Goal: Transaction & Acquisition: Obtain resource

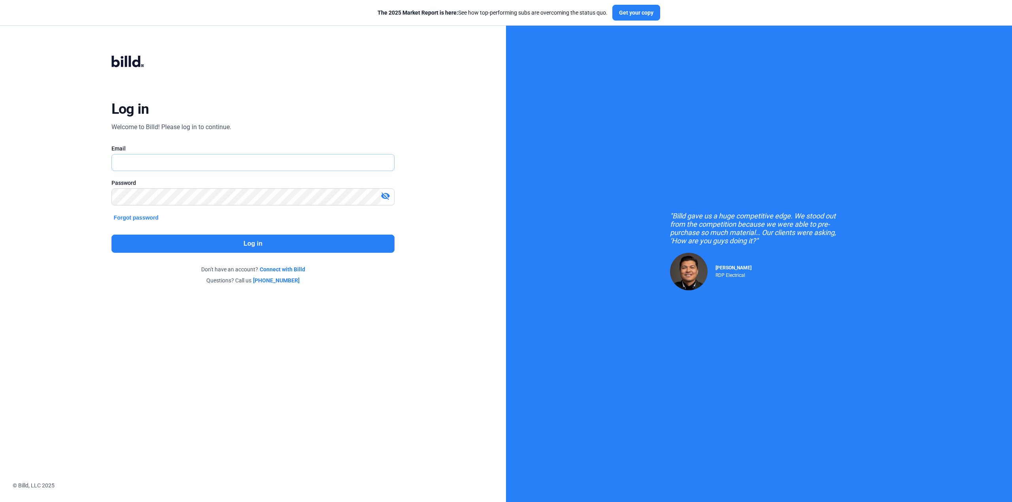
type input "[EMAIL_ADDRESS][DOMAIN_NAME]"
click at [284, 249] on button "Log in" at bounding box center [252, 244] width 283 height 18
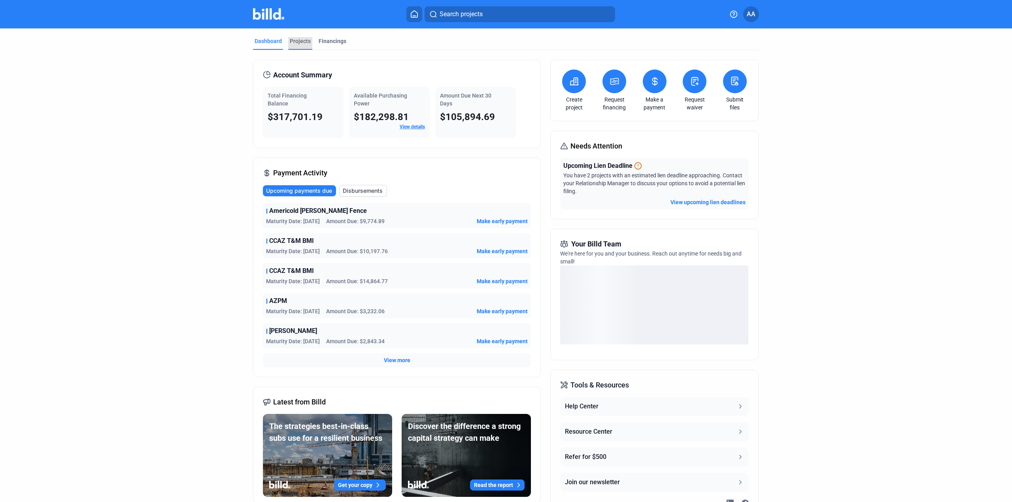
click at [299, 42] on div "Projects" at bounding box center [300, 41] width 21 height 8
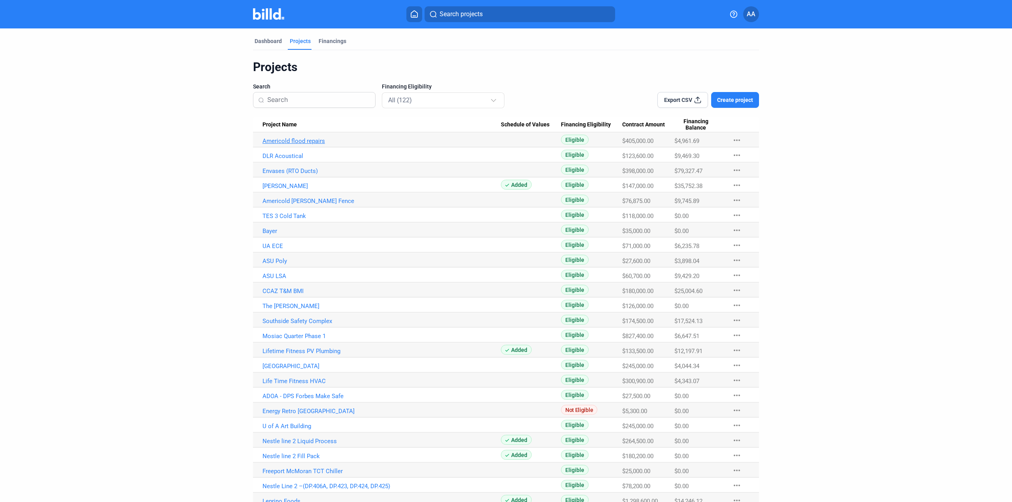
click at [304, 141] on link "Americold flood repairs" at bounding box center [381, 141] width 238 height 7
click at [290, 143] on link "Americold flood repairs" at bounding box center [381, 141] width 238 height 7
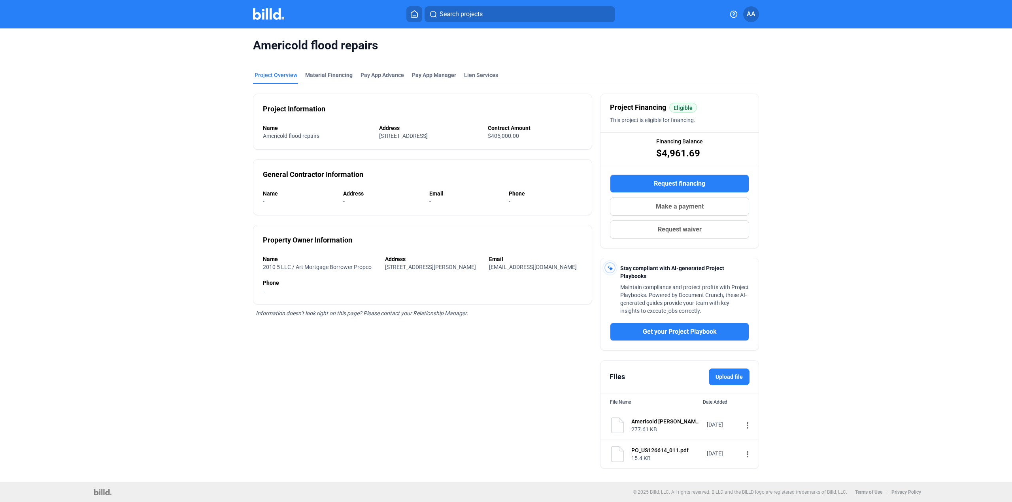
click at [618, 426] on img at bounding box center [617, 426] width 16 height 16
click at [666, 424] on div "Americold [PERSON_NAME] Repairs (1)" at bounding box center [666, 422] width 70 height 8
drag, startPoint x: 668, startPoint y: 422, endPoint x: 687, endPoint y: 423, distance: 19.4
click at [680, 422] on div "Americold [PERSON_NAME] Repairs (1)" at bounding box center [666, 422] width 70 height 8
click at [743, 428] on mat-icon "more_vert" at bounding box center [747, 425] width 9 height 9
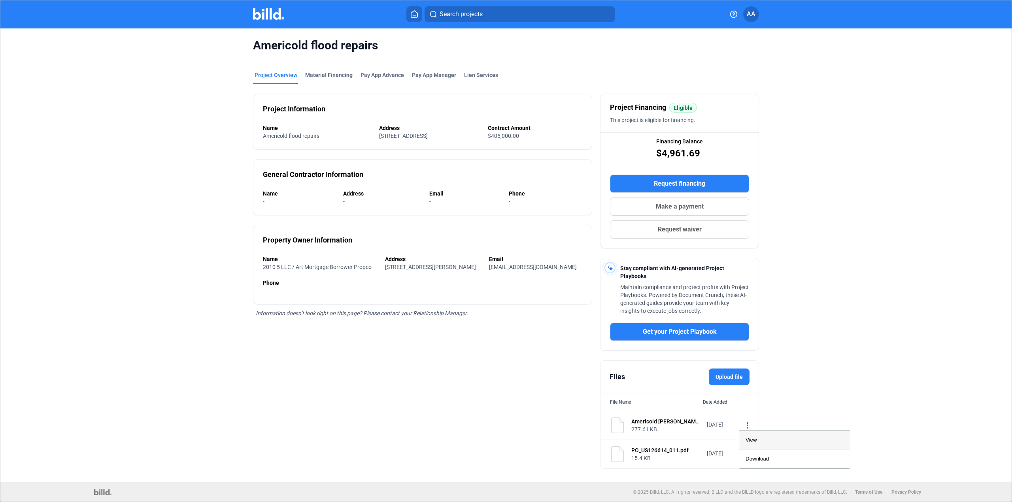
click at [756, 440] on span "View" at bounding box center [750, 440] width 11 height 6
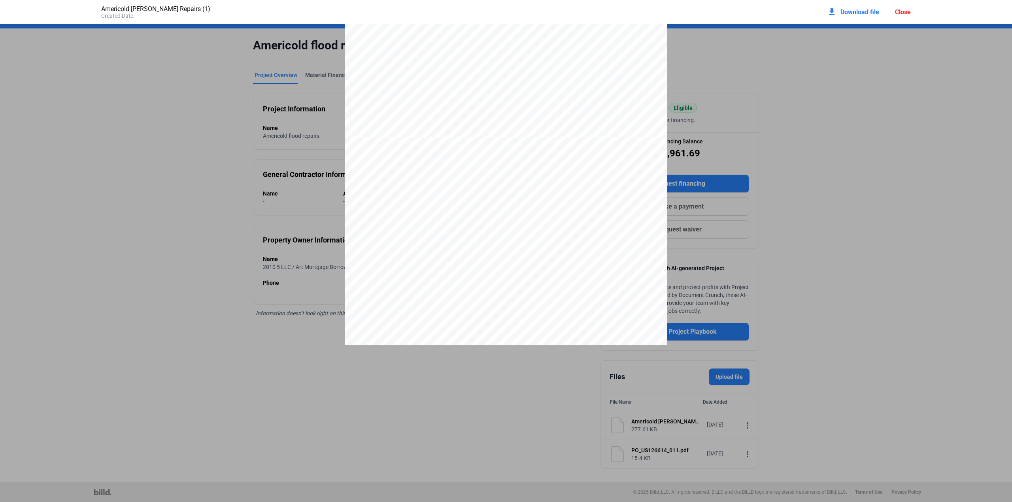
scroll to position [947, 0]
click at [902, 12] on div "Close" at bounding box center [903, 12] width 16 height 8
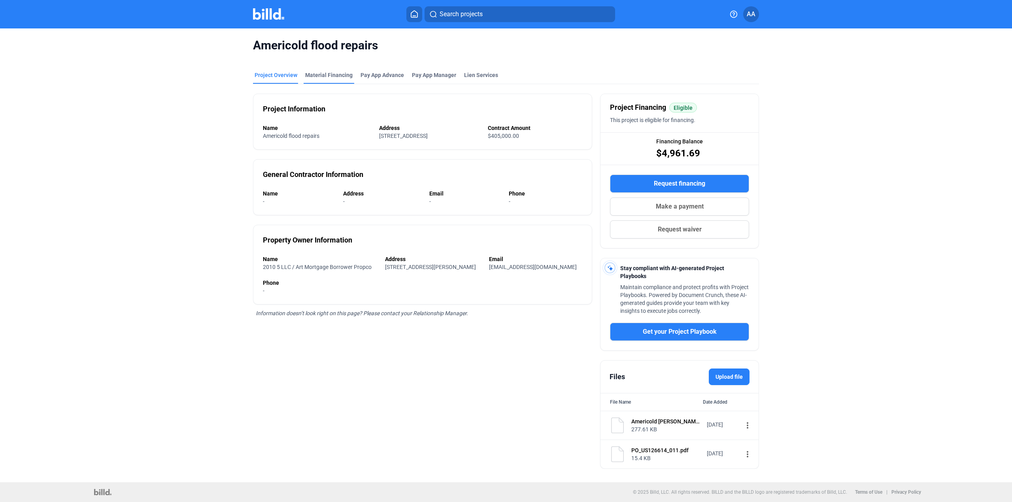
click at [324, 81] on div "Material Financing" at bounding box center [329, 77] width 51 height 13
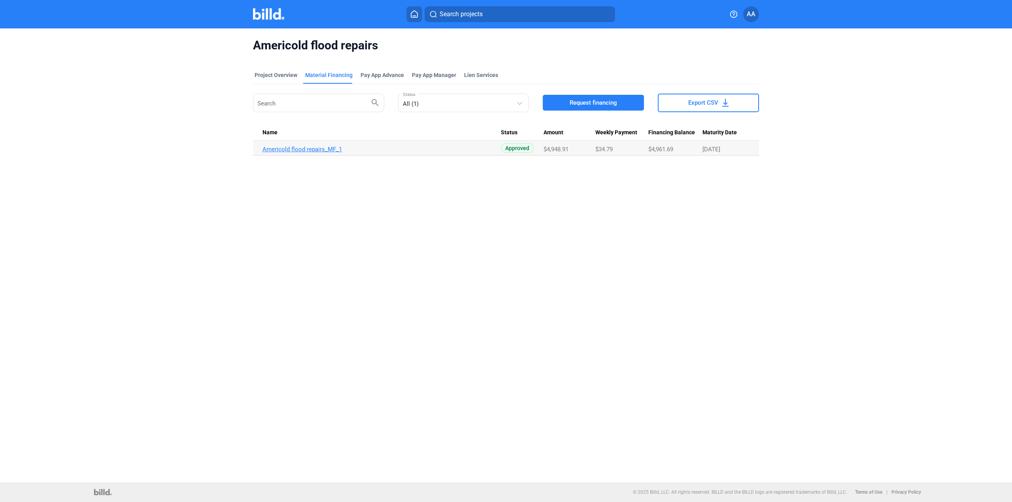
click at [313, 151] on link "Americold flood repairs_MF_1" at bounding box center [381, 149] width 238 height 7
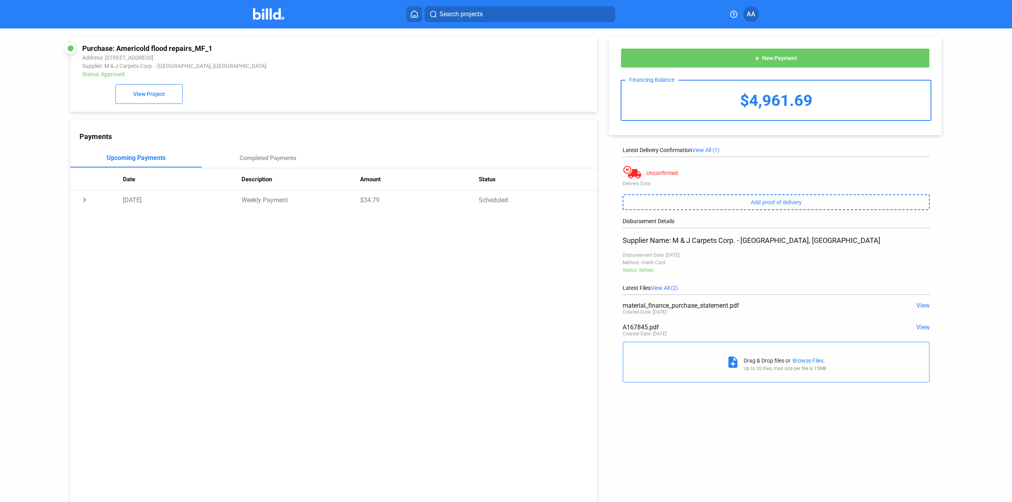
click at [919, 328] on span "View" at bounding box center [922, 328] width 13 height 8
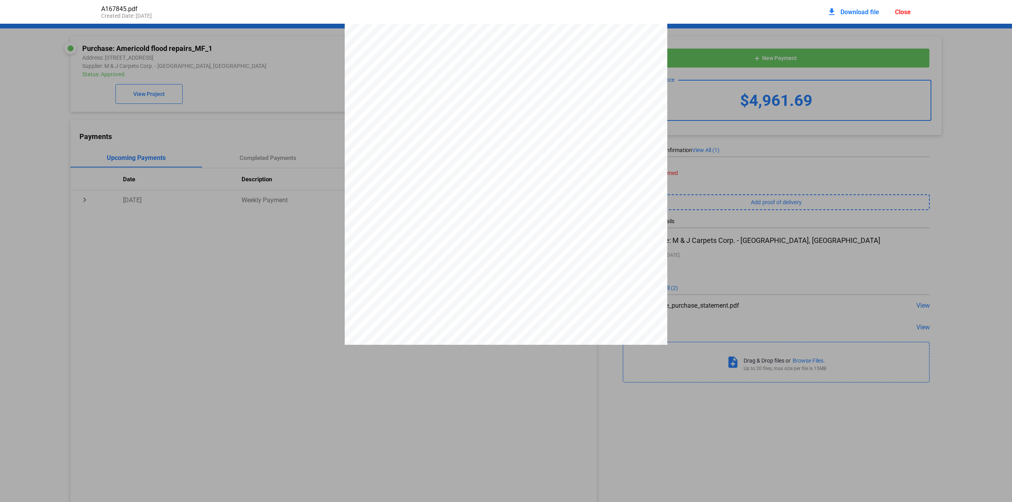
scroll to position [104, 0]
click at [699, 186] on div "Page 1 of 1 [DATE] 3:05:24 PM Invoice [STREET_ADDRESS] M & J Carpets Corp. [DAT…" at bounding box center [506, 136] width 1012 height 417
click at [750, 310] on div "Page 1 of 1 [DATE] 3:05:24 PM Invoice [STREET_ADDRESS] M & J Carpets Corp. [DAT…" at bounding box center [506, 136] width 1012 height 417
click at [904, 11] on div "Close" at bounding box center [903, 12] width 16 height 8
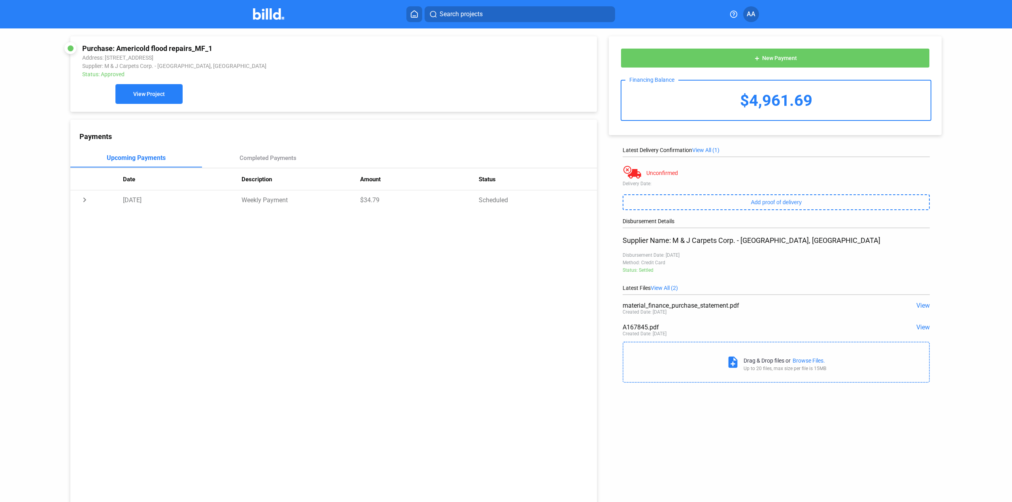
click at [161, 98] on span "View Project" at bounding box center [149, 94] width 32 height 6
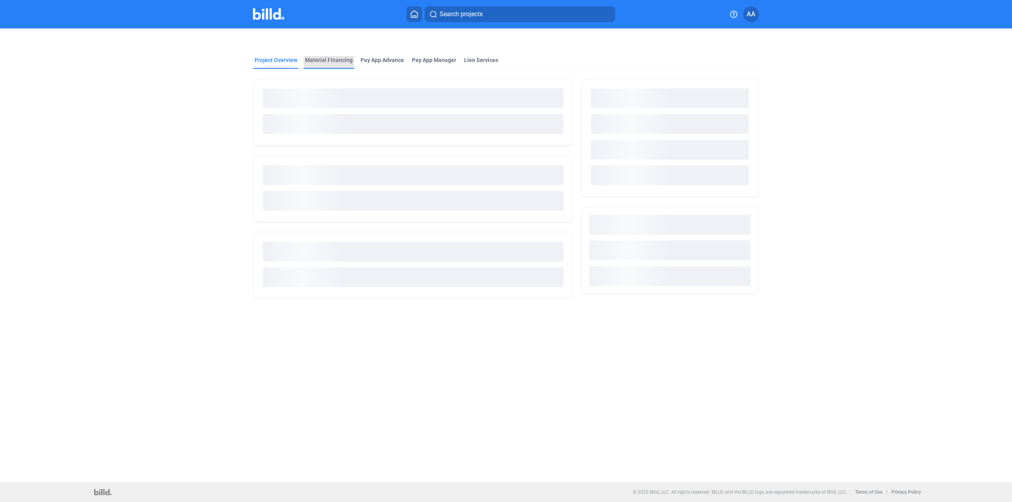
click at [309, 56] on div "Material Financing" at bounding box center [328, 60] width 47 height 8
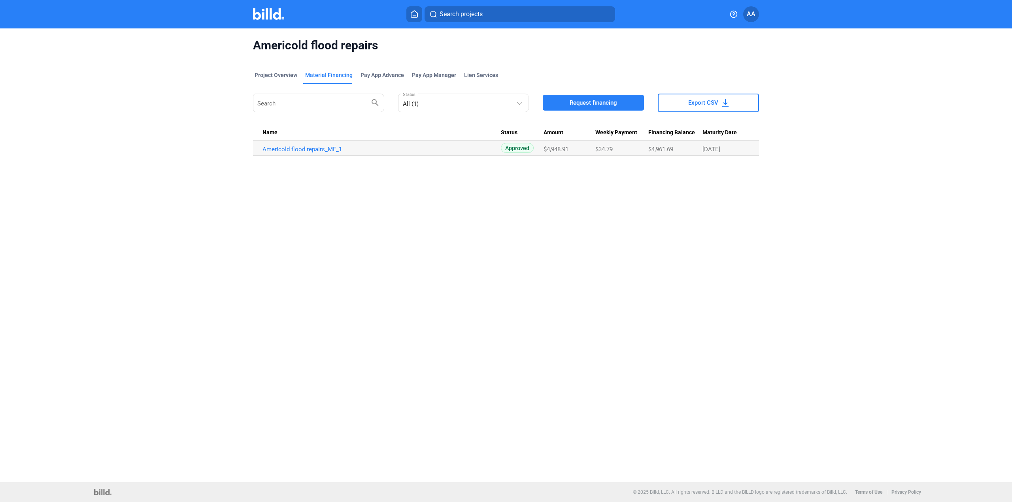
click at [582, 92] on div "Search search All (1) Status Request financing Export CSV Name Status Amount We…" at bounding box center [506, 120] width 506 height 72
click at [585, 102] on span "Request financing" at bounding box center [592, 103] width 47 height 8
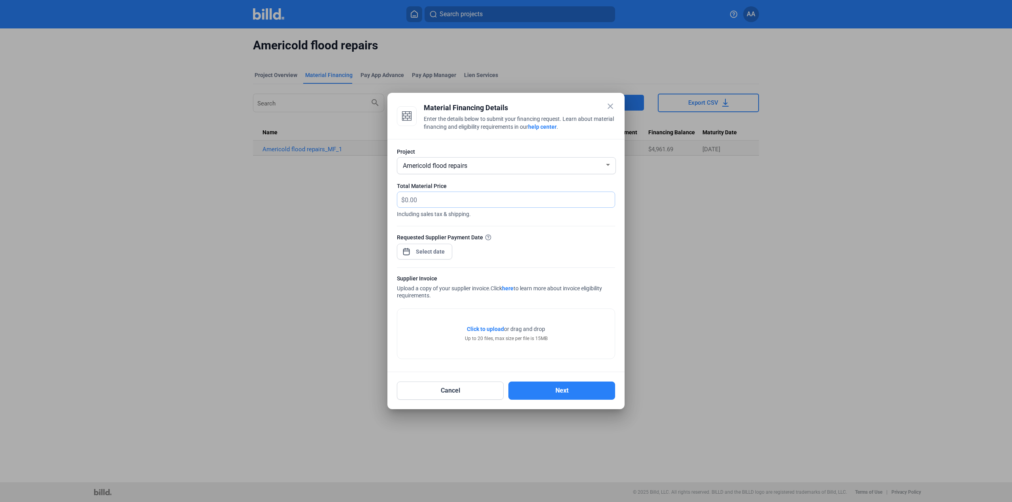
click at [426, 204] on input "text" at bounding box center [510, 199] width 210 height 15
type input "4,568.45"
click at [421, 251] on div "close Material Financing Details Enter the details below to submit your financi…" at bounding box center [506, 251] width 1012 height 502
click at [432, 320] on span "8" at bounding box center [430, 320] width 14 height 14
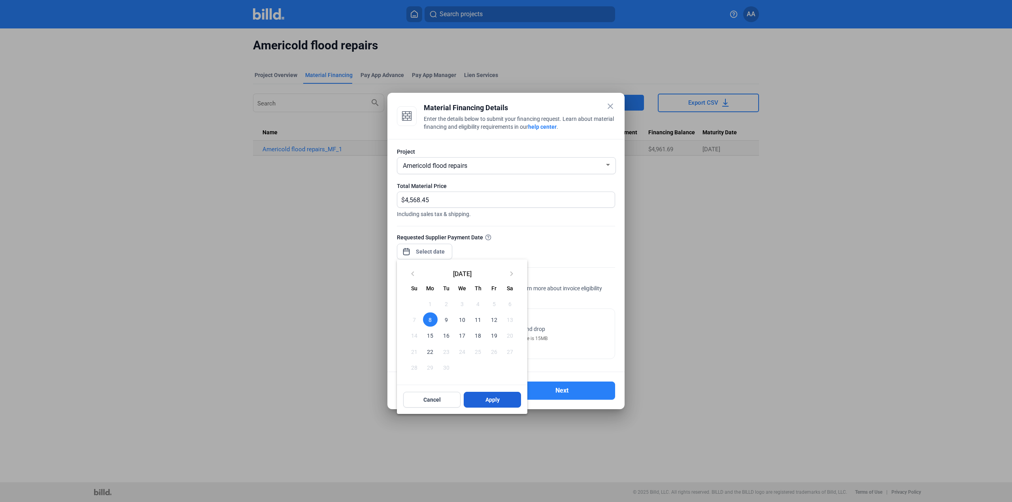
click at [483, 400] on button "Apply" at bounding box center [492, 400] width 57 height 16
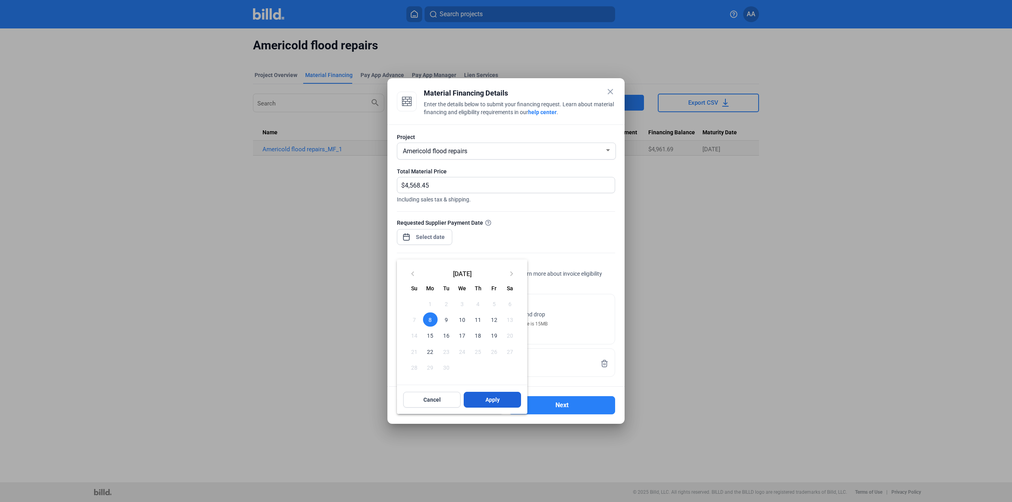
click at [492, 401] on span "Apply" at bounding box center [492, 400] width 14 height 8
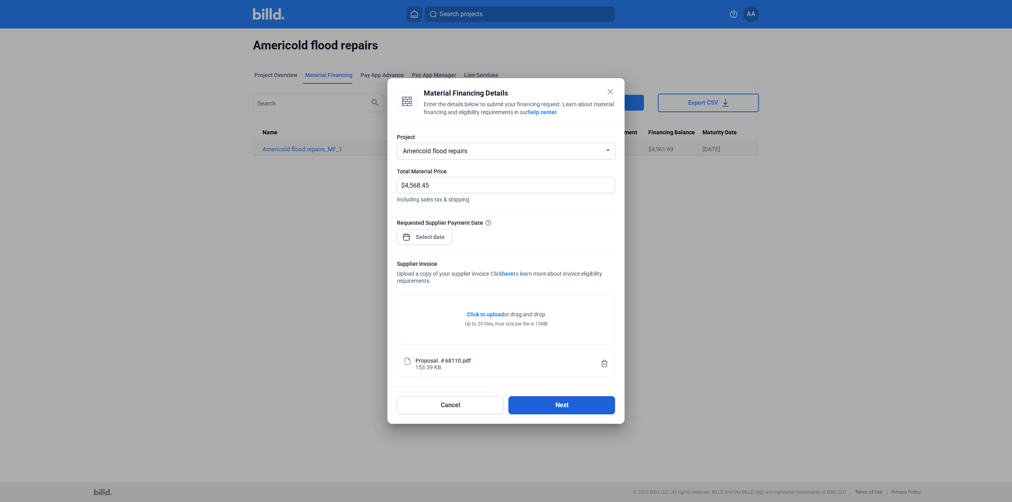
click at [543, 404] on button "Next" at bounding box center [561, 405] width 107 height 18
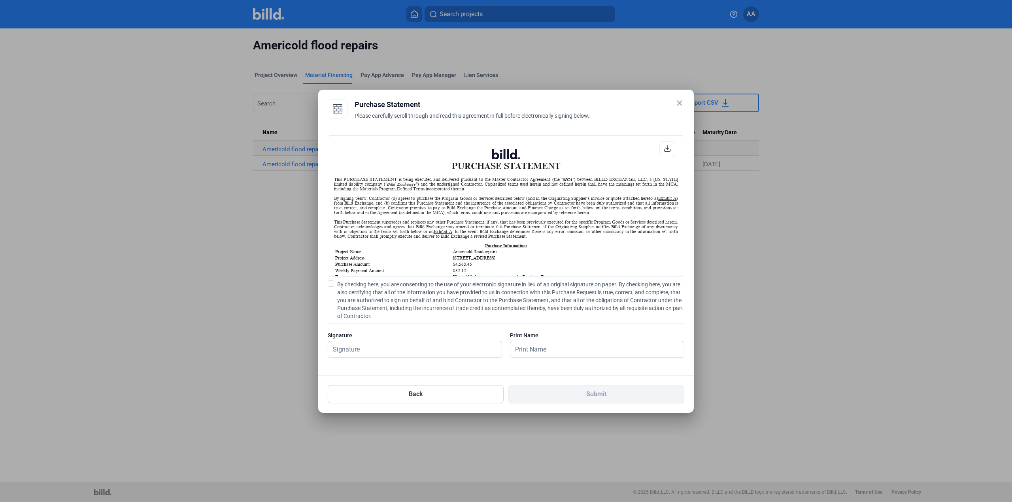
scroll to position [0, 0]
click at [419, 351] on input "text" at bounding box center [410, 349] width 165 height 16
type input "[PERSON_NAME]"
click at [568, 351] on input "text" at bounding box center [596, 349] width 173 height 16
type input "[PERSON_NAME]"
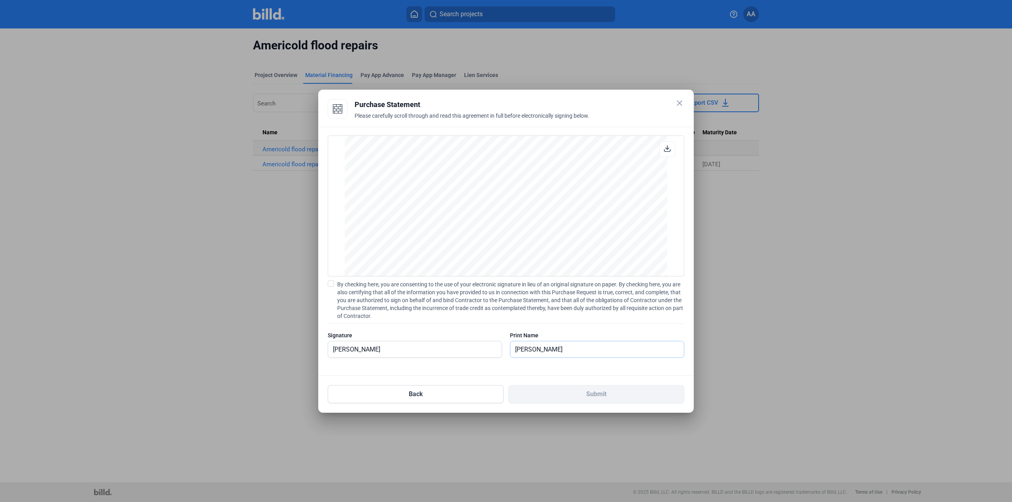
scroll to position [656, 0]
click at [630, 303] on span "By checking here, you are consenting to the use of your electronic signature in…" at bounding box center [510, 301] width 347 height 40
click at [0, 0] on input "By checking here, you are consenting to the use of your electronic signature in…" at bounding box center [0, 0] width 0 height 0
click at [604, 392] on button "Submit" at bounding box center [596, 394] width 176 height 18
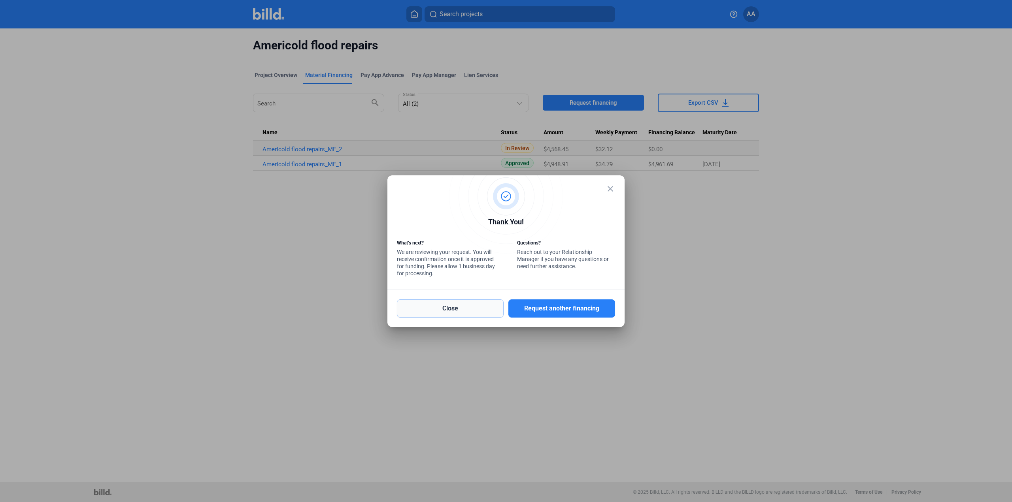
click at [451, 311] on button "Close" at bounding box center [450, 309] width 107 height 18
